Goal: Task Accomplishment & Management: Manage account settings

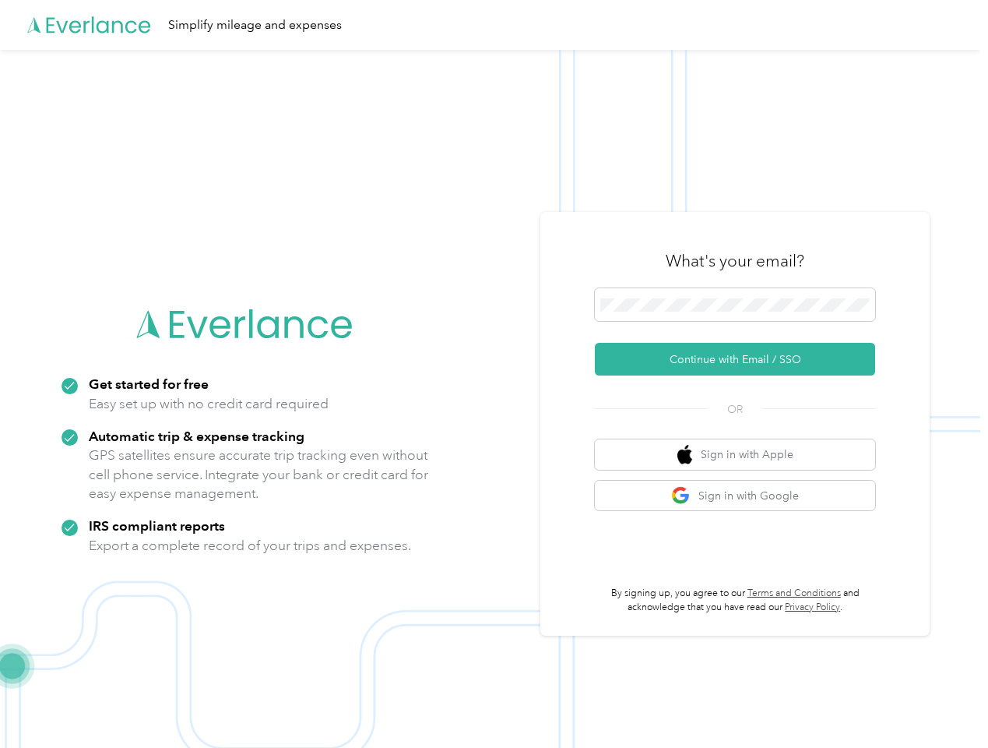
click at [494, 374] on img at bounding box center [490, 424] width 980 height 748
click at [494, 25] on div "Simplify mileage and expenses" at bounding box center [490, 25] width 980 height 50
click at [741, 359] on button "Continue with Email / SSO" at bounding box center [735, 359] width 280 height 33
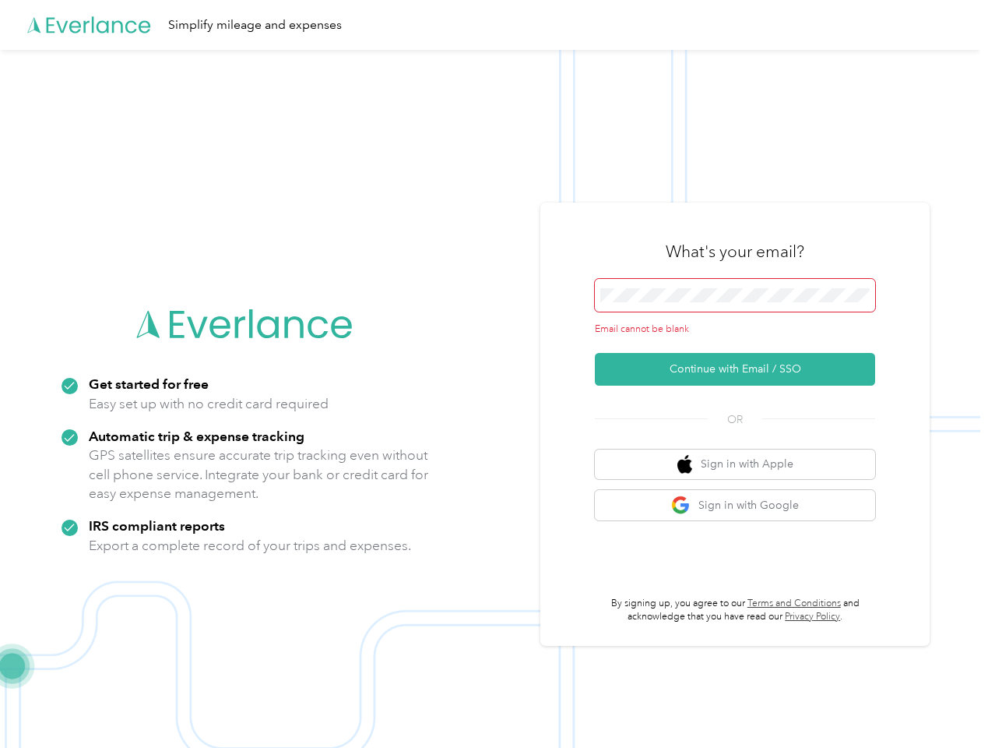
click at [741, 454] on button "Sign in with Apple" at bounding box center [735, 464] width 280 height 30
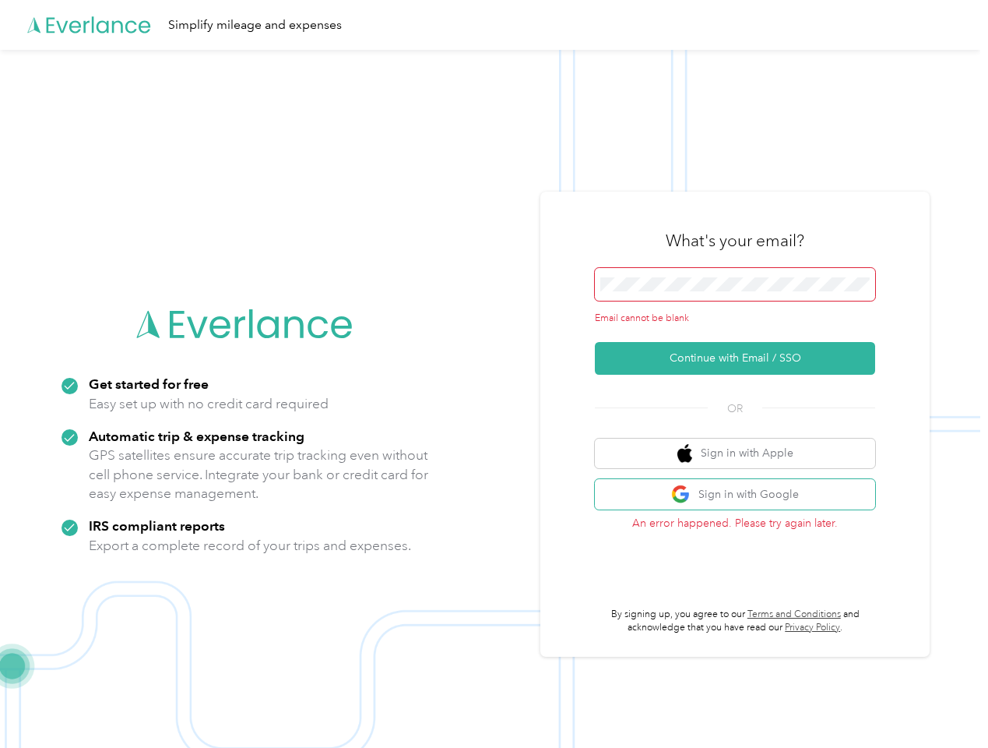
click at [741, 495] on button "Sign in with Google" at bounding box center [735, 494] width 280 height 30
